Goal: Communication & Community: Answer question/provide support

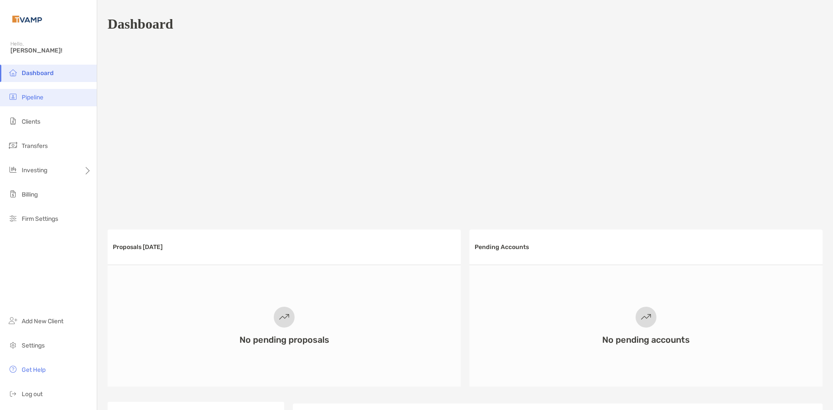
click at [40, 99] on span "Pipeline" at bounding box center [33, 97] width 22 height 7
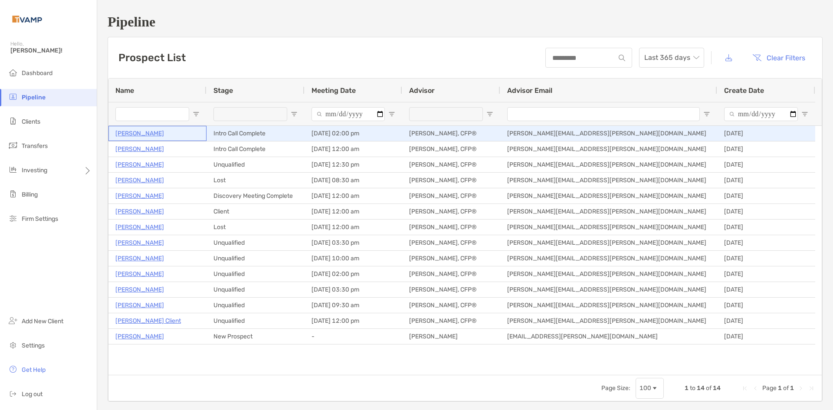
click at [156, 135] on div "Teja Suvarna" at bounding box center [157, 133] width 84 height 14
click at [150, 135] on p "Teja Suvarna" at bounding box center [139, 133] width 49 height 11
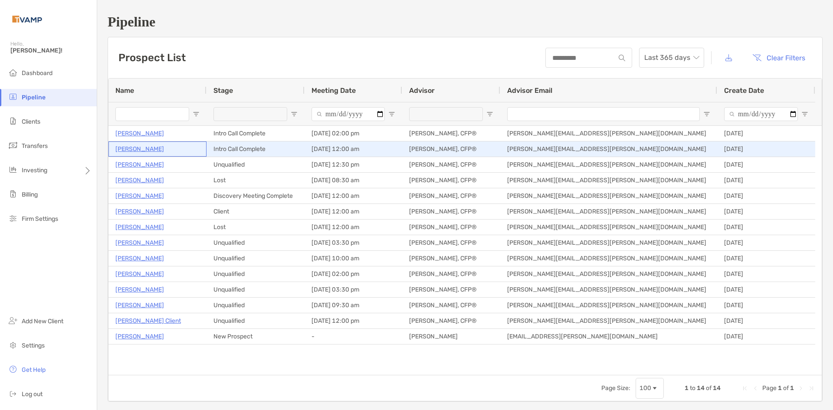
click at [148, 149] on p "Elaine Cashion" at bounding box center [139, 149] width 49 height 11
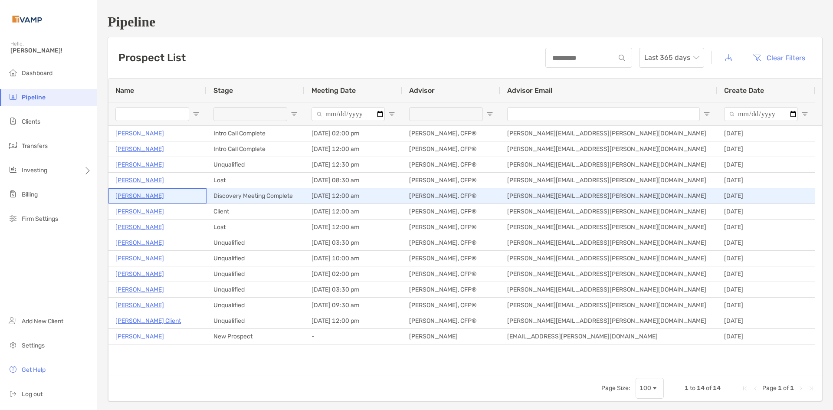
click at [136, 194] on p "[PERSON_NAME]" at bounding box center [139, 196] width 49 height 11
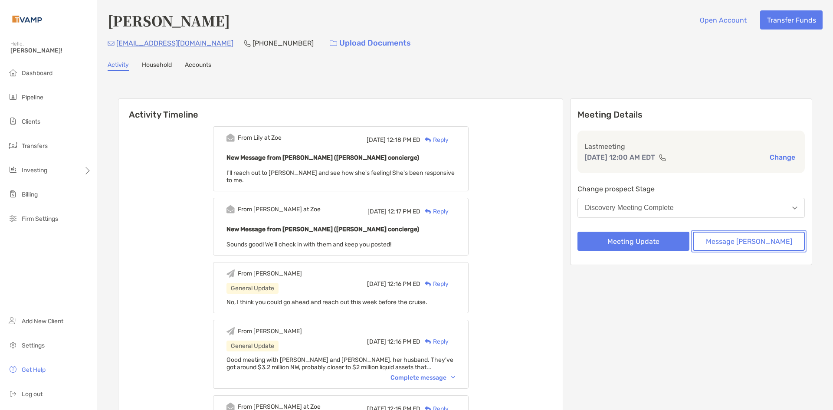
click at [727, 240] on button "Message [PERSON_NAME]" at bounding box center [749, 241] width 112 height 19
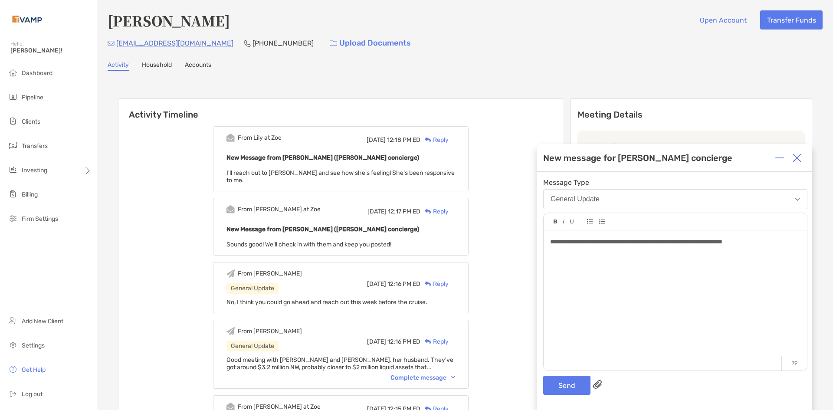
click at [610, 240] on span "**********" at bounding box center [636, 242] width 172 height 6
click at [557, 388] on button "Send" at bounding box center [567, 385] width 47 height 19
